Goal: Task Accomplishment & Management: Complete application form

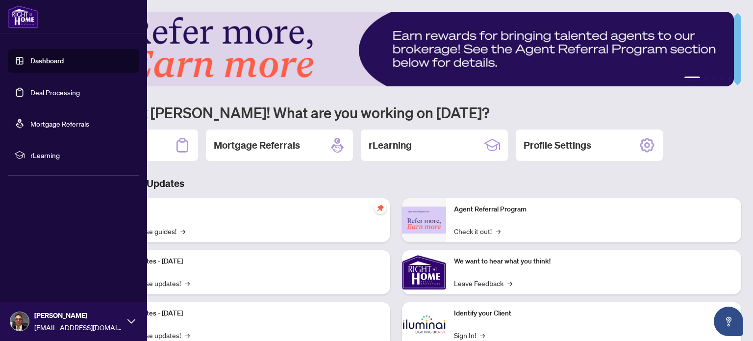
click at [50, 96] on link "Deal Processing" at bounding box center [55, 92] width 50 height 9
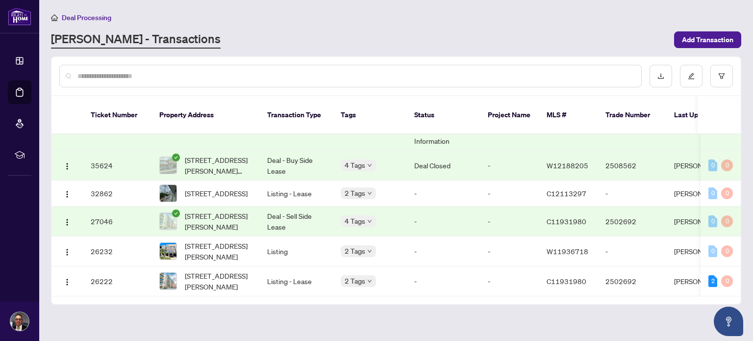
scroll to position [71, 0]
click at [100, 180] on td "32862" at bounding box center [117, 193] width 69 height 26
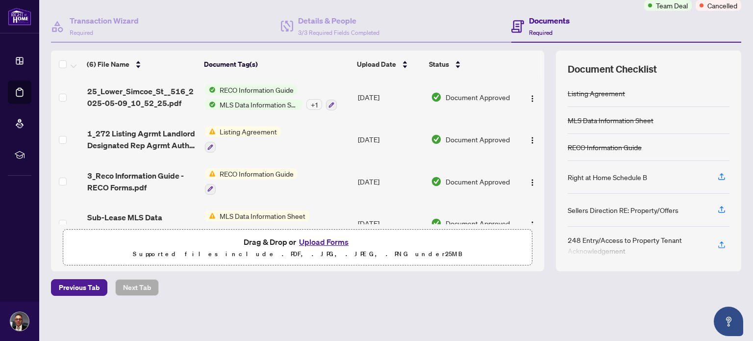
scroll to position [107, 0]
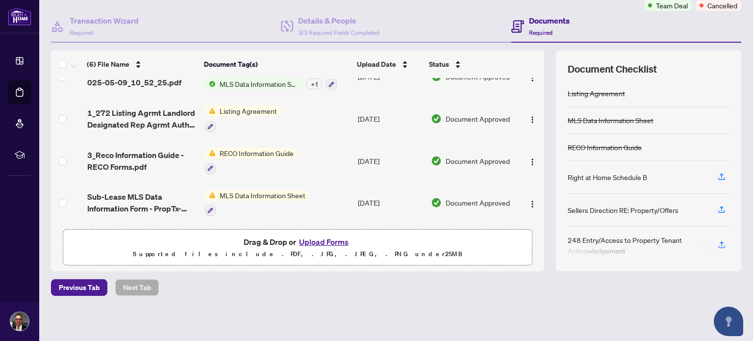
click at [325, 243] on button "Upload Forms" at bounding box center [323, 241] width 55 height 13
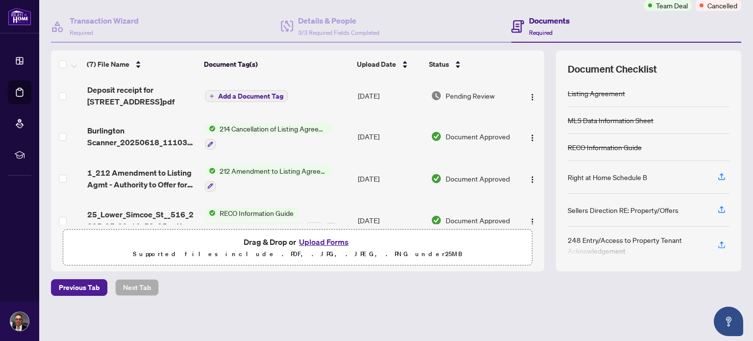
scroll to position [0, 0]
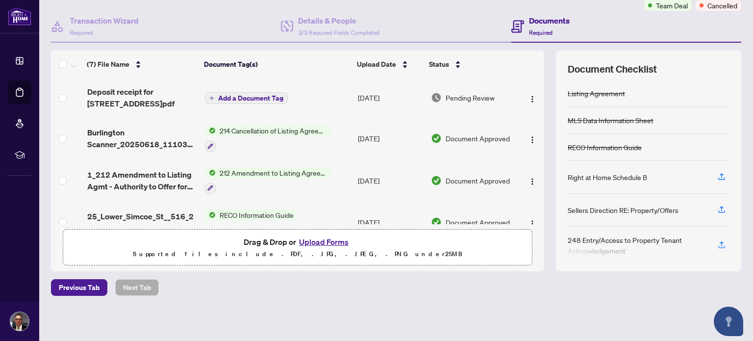
click at [250, 97] on span "Add a Document Tag" at bounding box center [250, 98] width 65 height 7
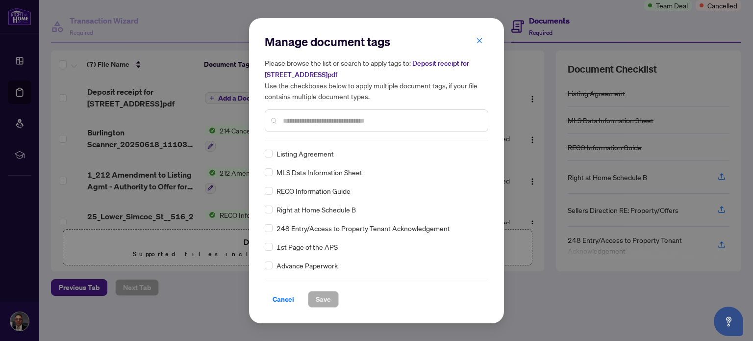
click at [329, 123] on input "text" at bounding box center [381, 120] width 197 height 11
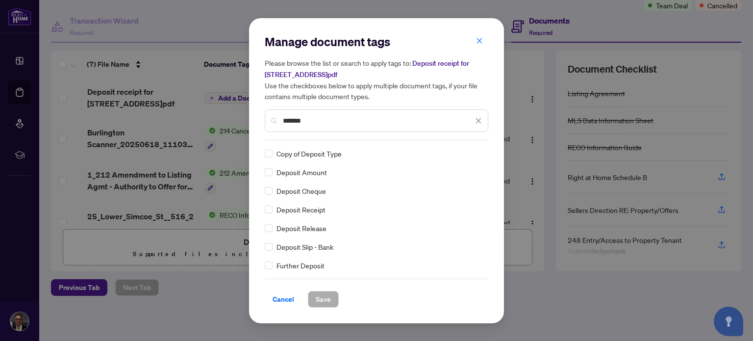
type input "*******"
click at [322, 297] on span "Save" at bounding box center [323, 299] width 15 height 16
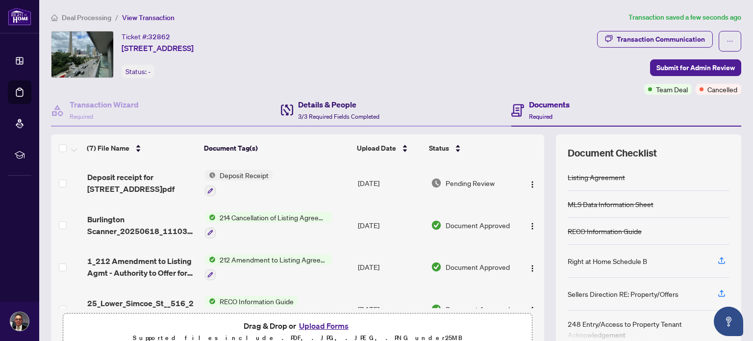
click at [309, 111] on div "Details & People 3/3 Required Fields Completed" at bounding box center [338, 110] width 81 height 23
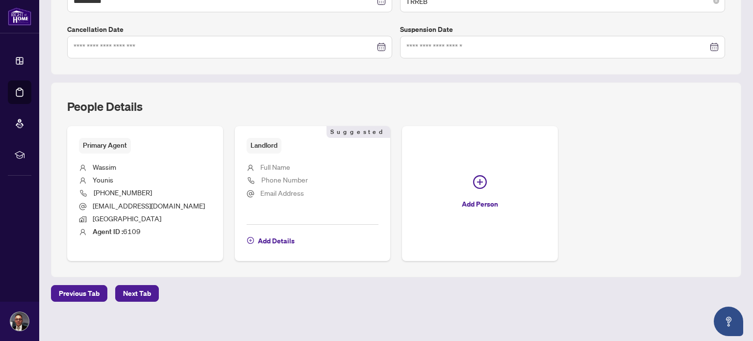
scroll to position [294, 0]
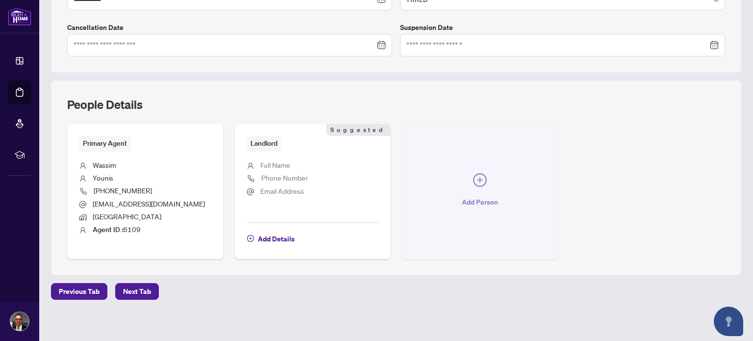
click at [477, 177] on icon "plus-circle" at bounding box center [480, 180] width 6 height 6
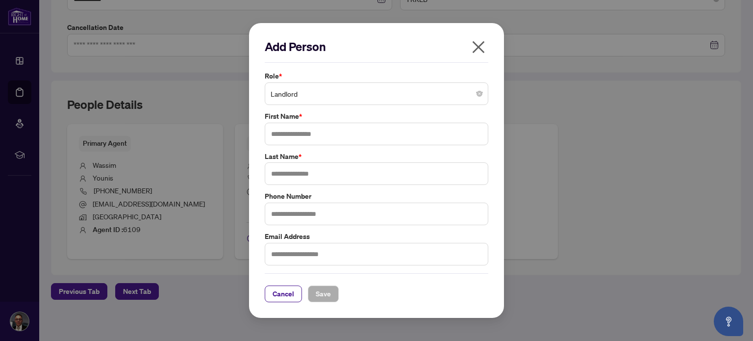
click at [378, 96] on span "Landlord" at bounding box center [377, 93] width 212 height 19
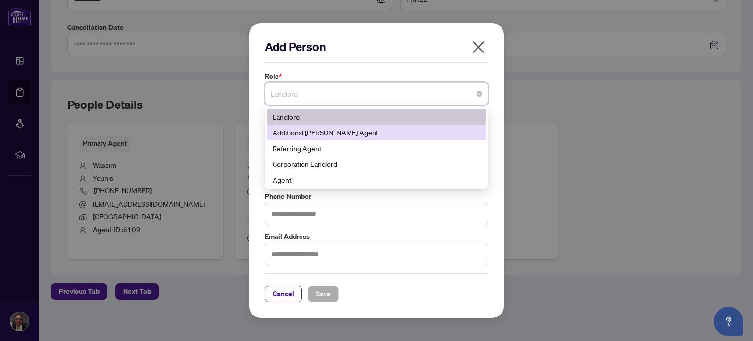
click at [323, 135] on div "Additional [PERSON_NAME] Agent" at bounding box center [377, 132] width 208 height 11
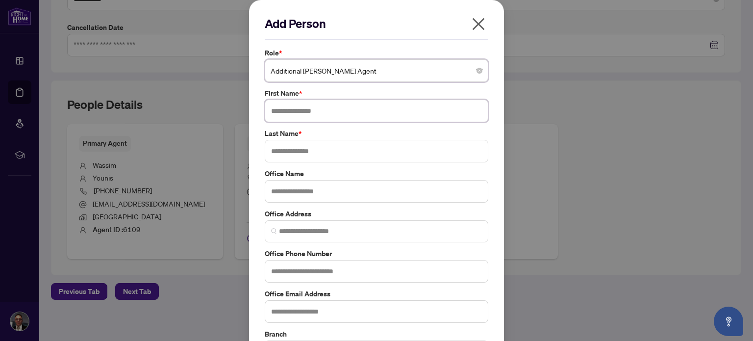
click at [343, 122] on div "Role * Additional [PERSON_NAME] Agent Additional [PERSON_NAME] Agent 3 10 181 L…" at bounding box center [376, 225] width 229 height 355
type input "****"
type input "*********"
click at [349, 193] on input "text" at bounding box center [377, 191] width 224 height 23
type input "**********"
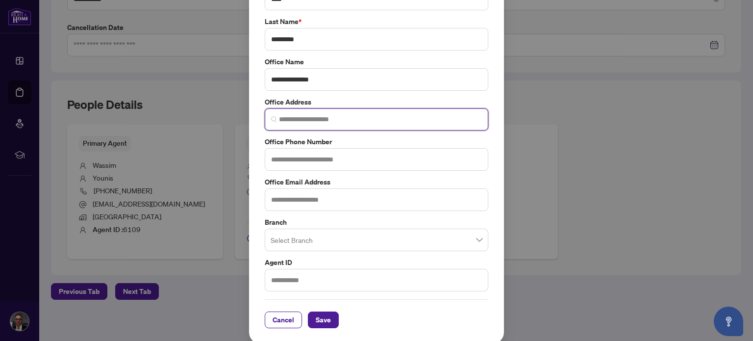
scroll to position [112, 0]
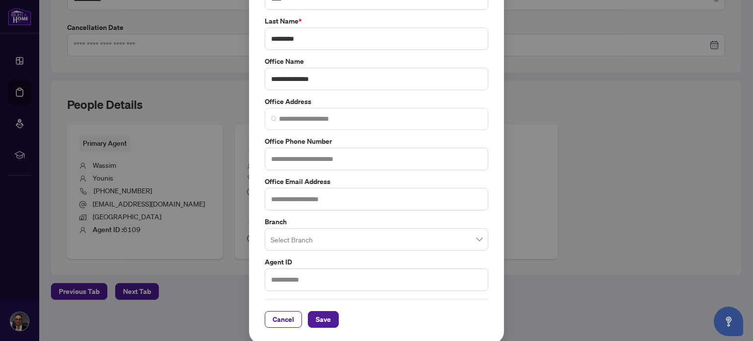
click at [350, 232] on input "search" at bounding box center [372, 241] width 203 height 22
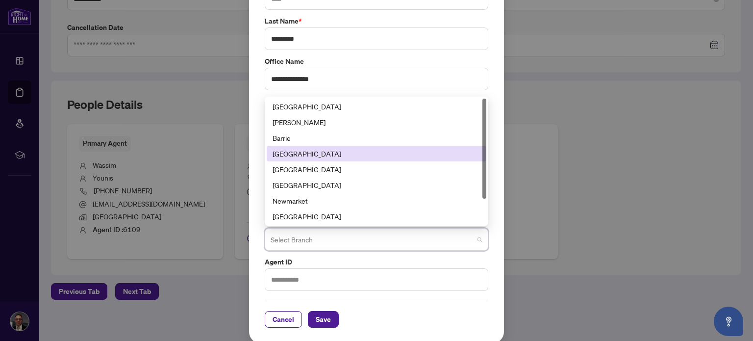
click at [314, 151] on div "[GEOGRAPHIC_DATA]" at bounding box center [377, 153] width 208 height 11
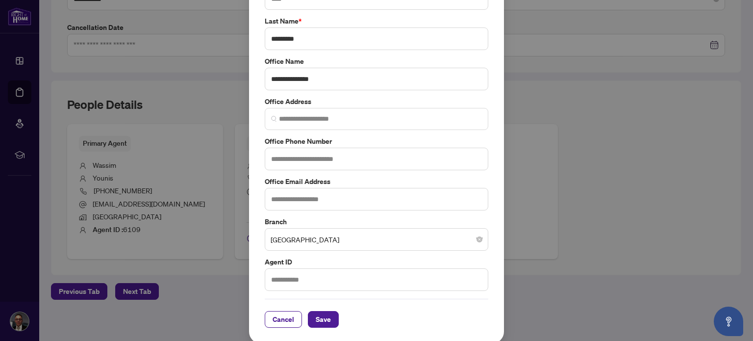
click at [372, 256] on label "Agent ID" at bounding box center [377, 261] width 224 height 11
click at [323, 319] on span "Save" at bounding box center [323, 319] width 15 height 16
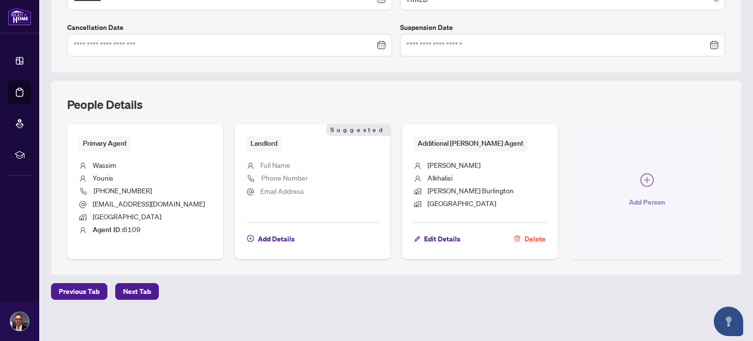
click at [643, 173] on icon "plus-circle" at bounding box center [647, 180] width 14 height 14
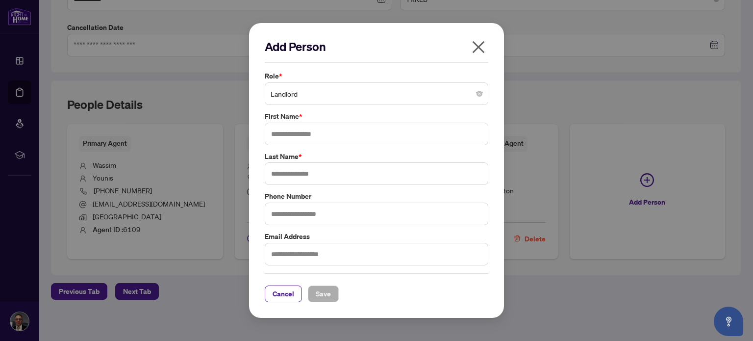
click at [438, 99] on span "Landlord" at bounding box center [377, 93] width 212 height 19
click at [479, 45] on icon "close" at bounding box center [479, 47] width 16 height 16
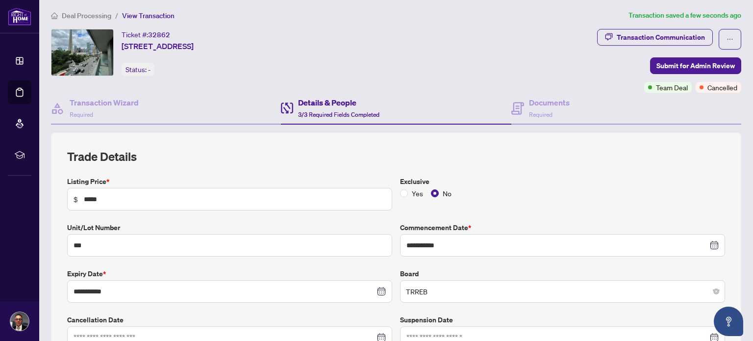
scroll to position [0, 0]
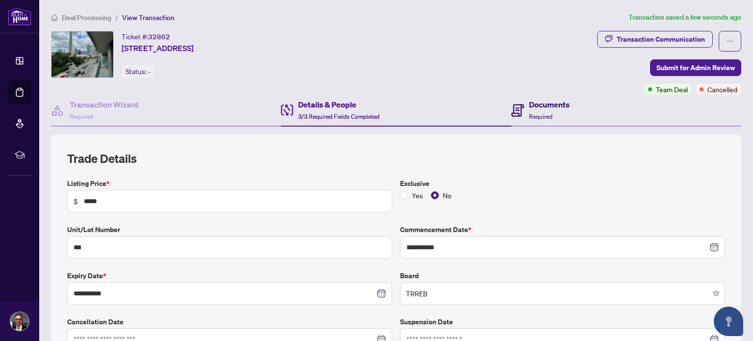
click at [537, 107] on h4 "Documents" at bounding box center [549, 105] width 41 height 12
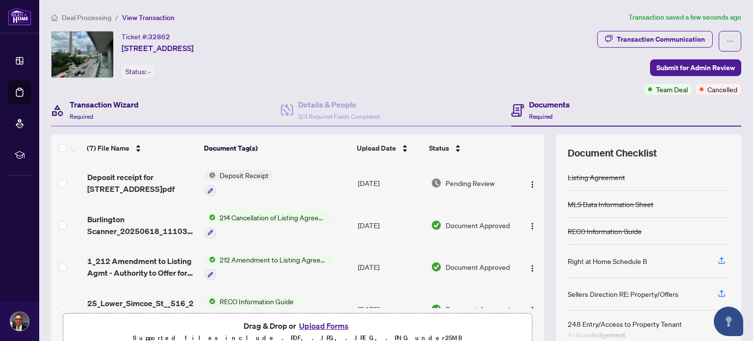
click at [119, 112] on div "Transaction Wizard Required" at bounding box center [104, 110] width 69 height 23
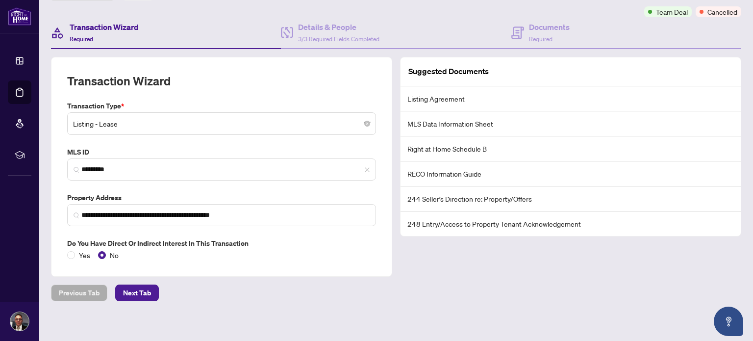
scroll to position [82, 0]
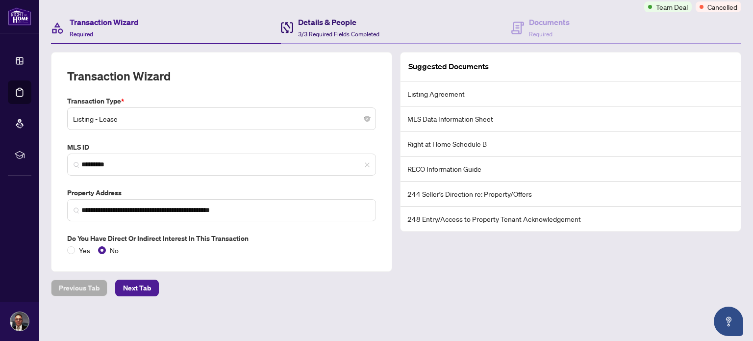
click at [320, 26] on h4 "Details & People" at bounding box center [338, 22] width 81 height 12
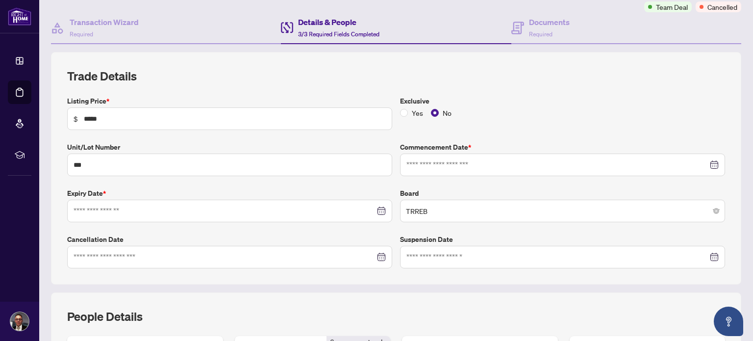
type input "**********"
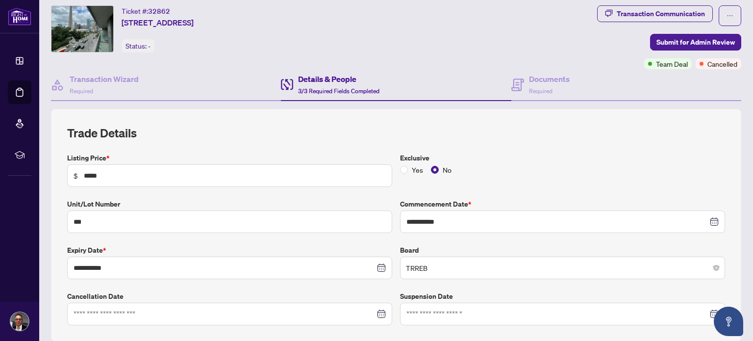
scroll to position [3, 0]
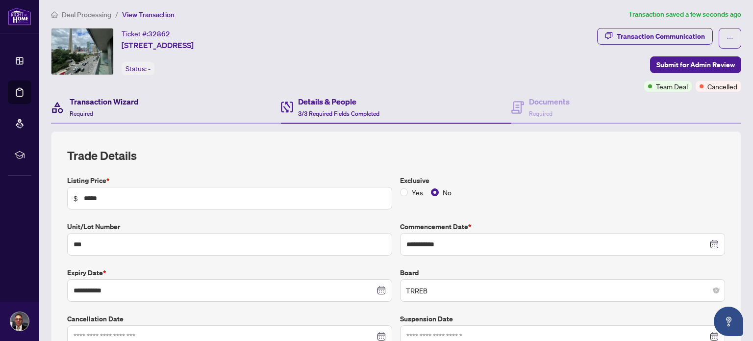
click at [94, 100] on h4 "Transaction Wizard" at bounding box center [104, 102] width 69 height 12
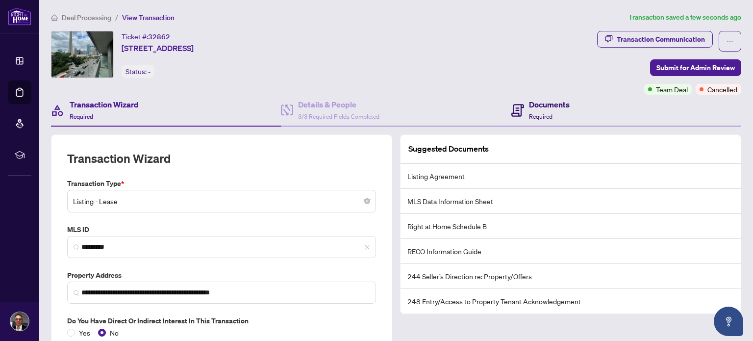
click at [532, 113] on span "Required" at bounding box center [541, 116] width 24 height 7
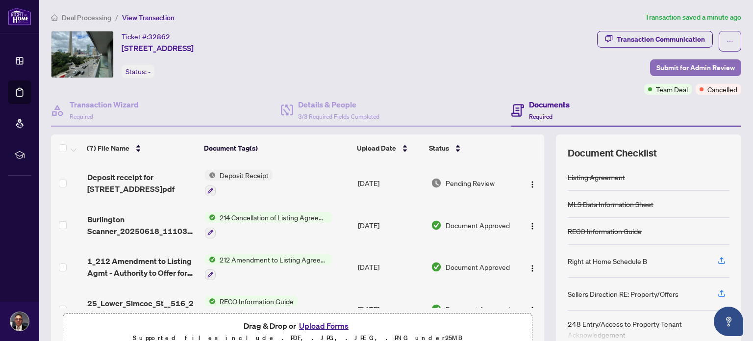
click at [701, 68] on span "Submit for Admin Review" at bounding box center [695, 68] width 78 height 16
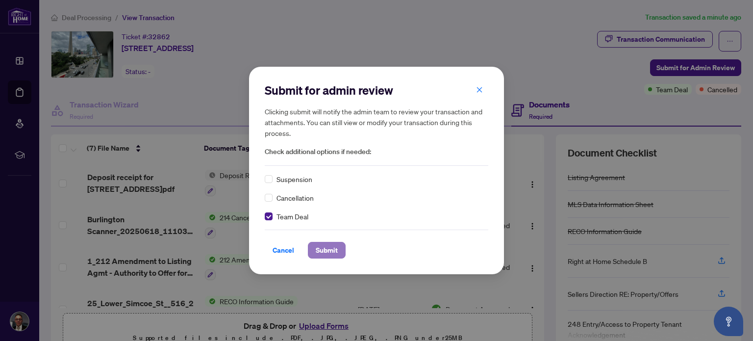
click at [319, 248] on span "Submit" at bounding box center [327, 250] width 22 height 16
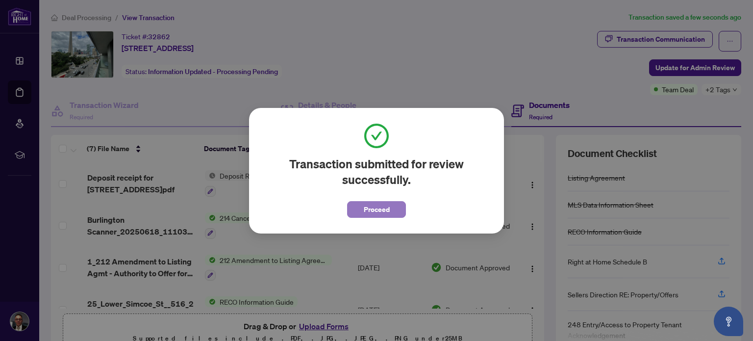
click at [399, 209] on button "Proceed" at bounding box center [376, 209] width 59 height 17
